Goal: Task Accomplishment & Management: Manage account settings

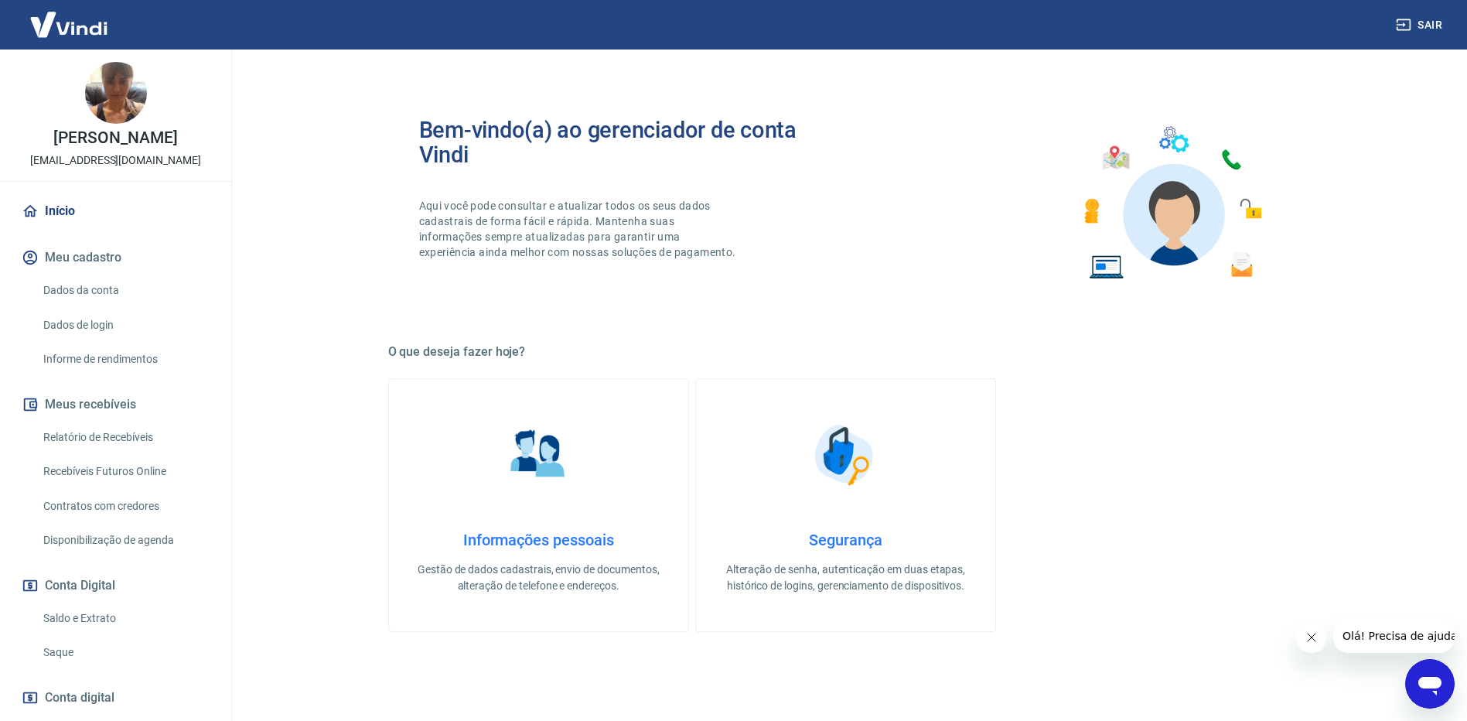
click at [120, 487] on link "Recebíveis Futuros Online" at bounding box center [125, 471] width 176 height 32
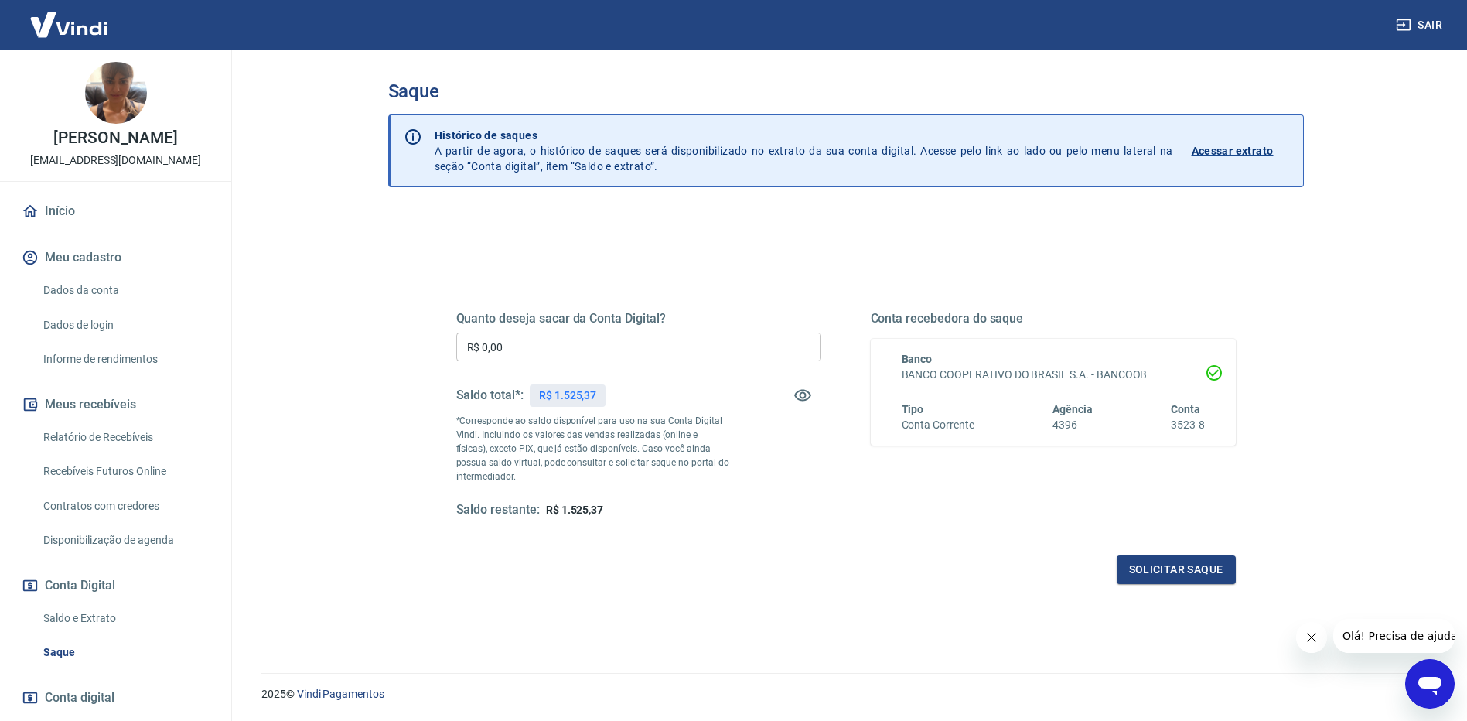
click at [544, 346] on input "R$ 0,00" at bounding box center [638, 346] width 365 height 29
type input "R$ 1.500,00"
click at [1178, 573] on button "Solicitar saque" at bounding box center [1176, 569] width 119 height 29
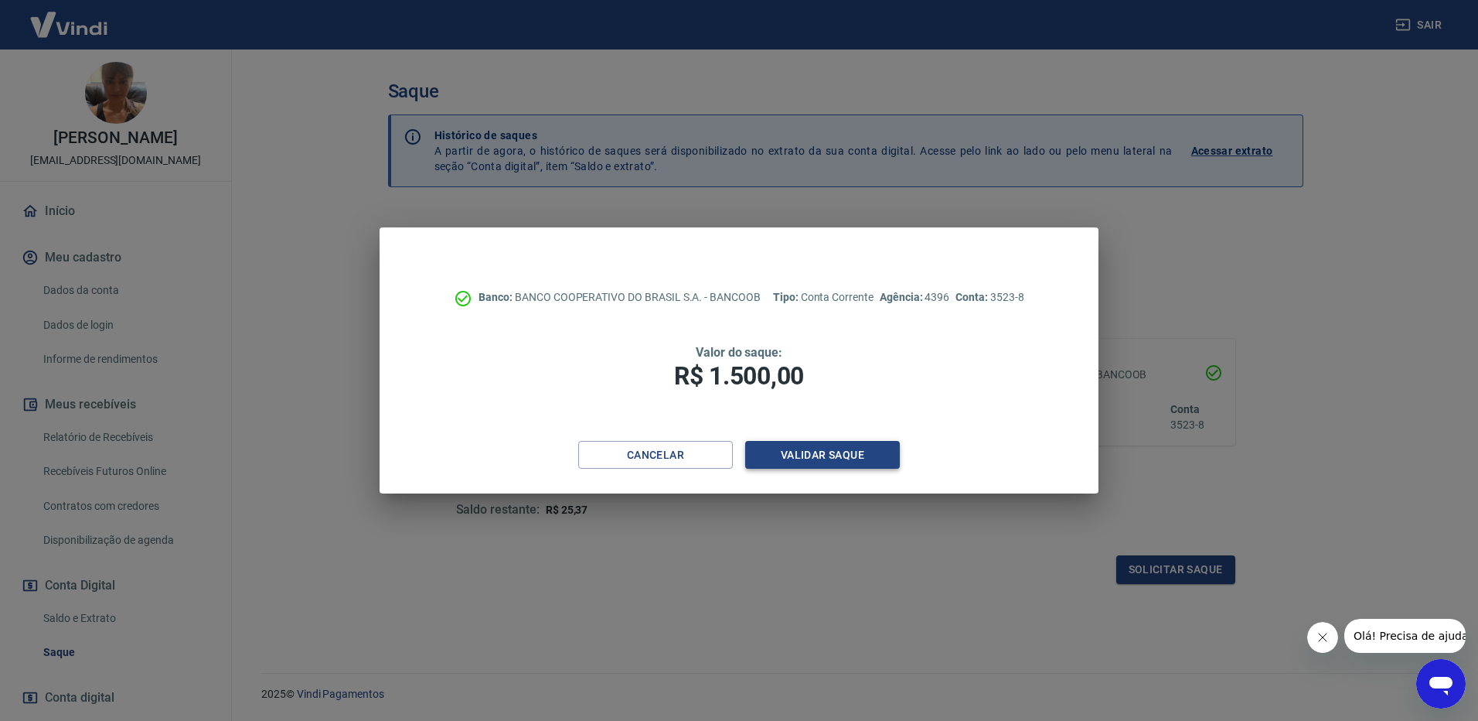
click at [811, 455] on button "Validar saque" at bounding box center [822, 455] width 155 height 29
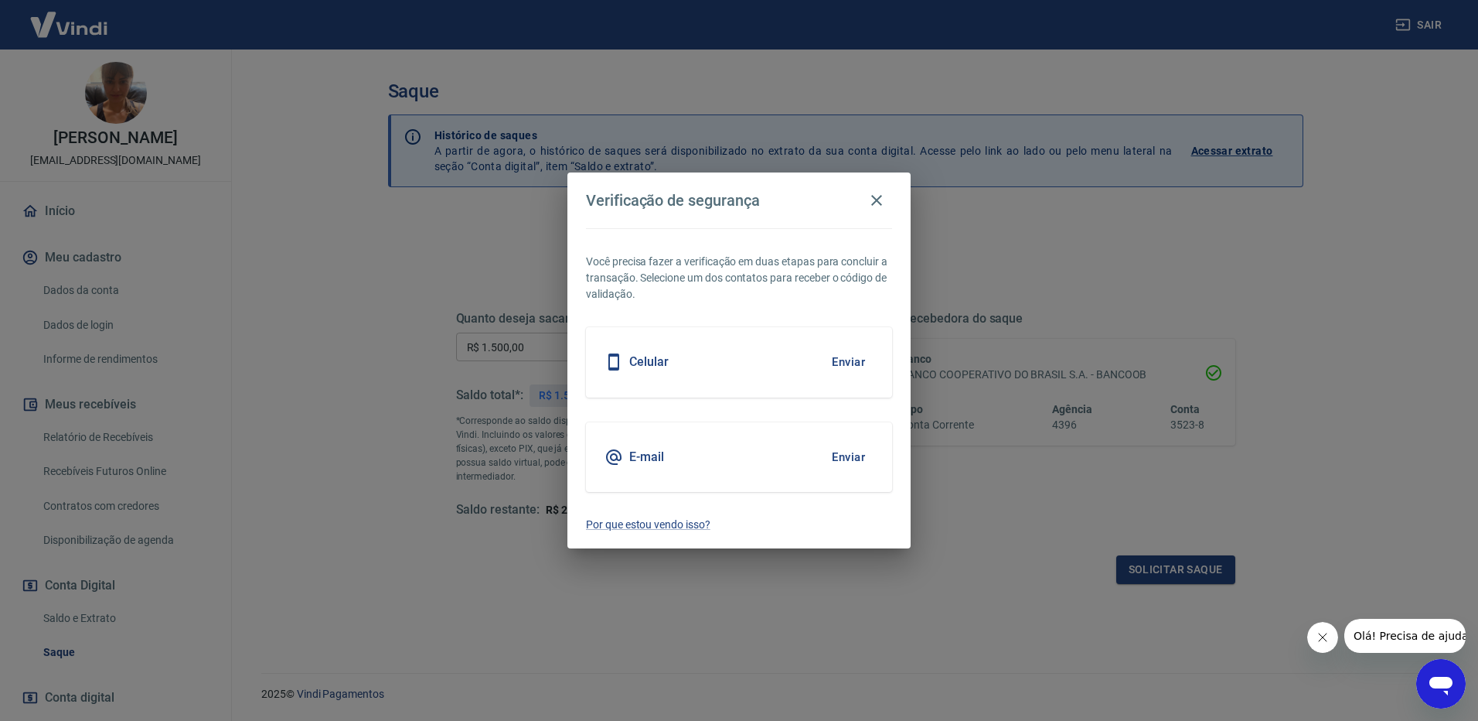
click at [835, 453] on button "Enviar" at bounding box center [848, 457] width 50 height 32
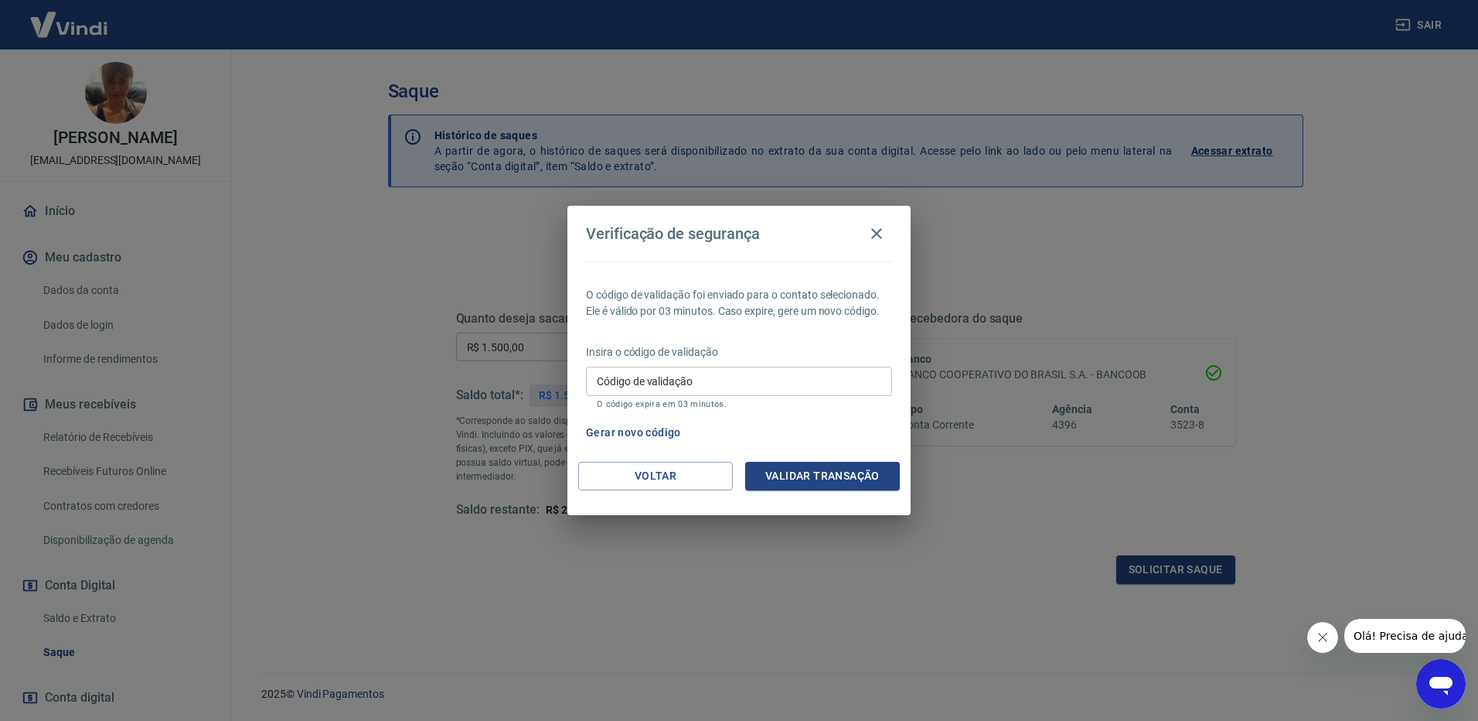
click at [849, 399] on p "O código expira em 03 minutos." at bounding box center [739, 404] width 285 height 10
click at [849, 384] on input "Código de validação" at bounding box center [739, 381] width 306 height 29
type input "760538"
click at [794, 467] on button "Validar transação" at bounding box center [822, 476] width 155 height 29
